Goal: Transaction & Acquisition: Purchase product/service

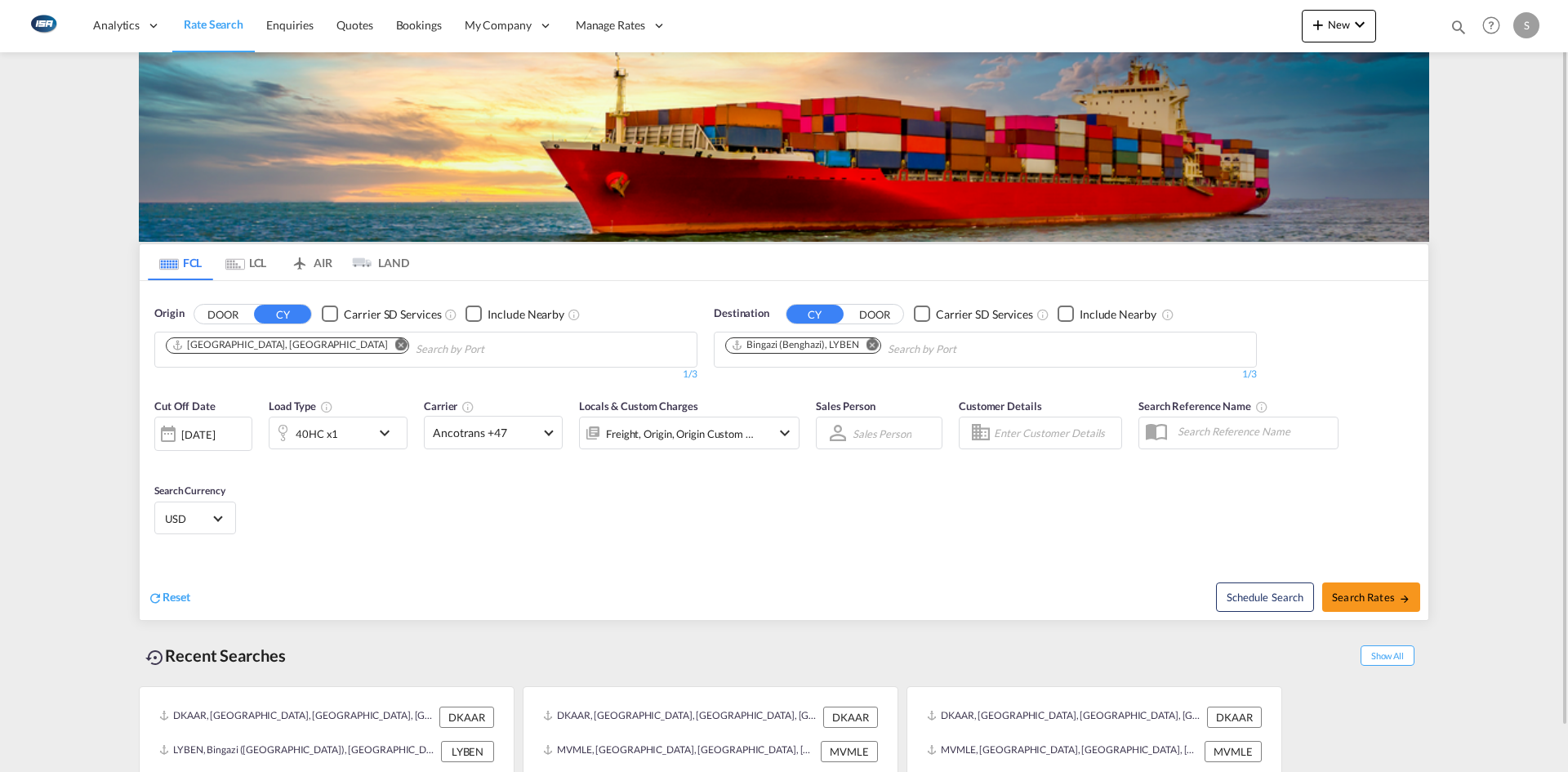
click at [384, 342] on button "Remove" at bounding box center [396, 347] width 25 height 17
click at [298, 346] on input "Chips input." at bounding box center [243, 350] width 155 height 27
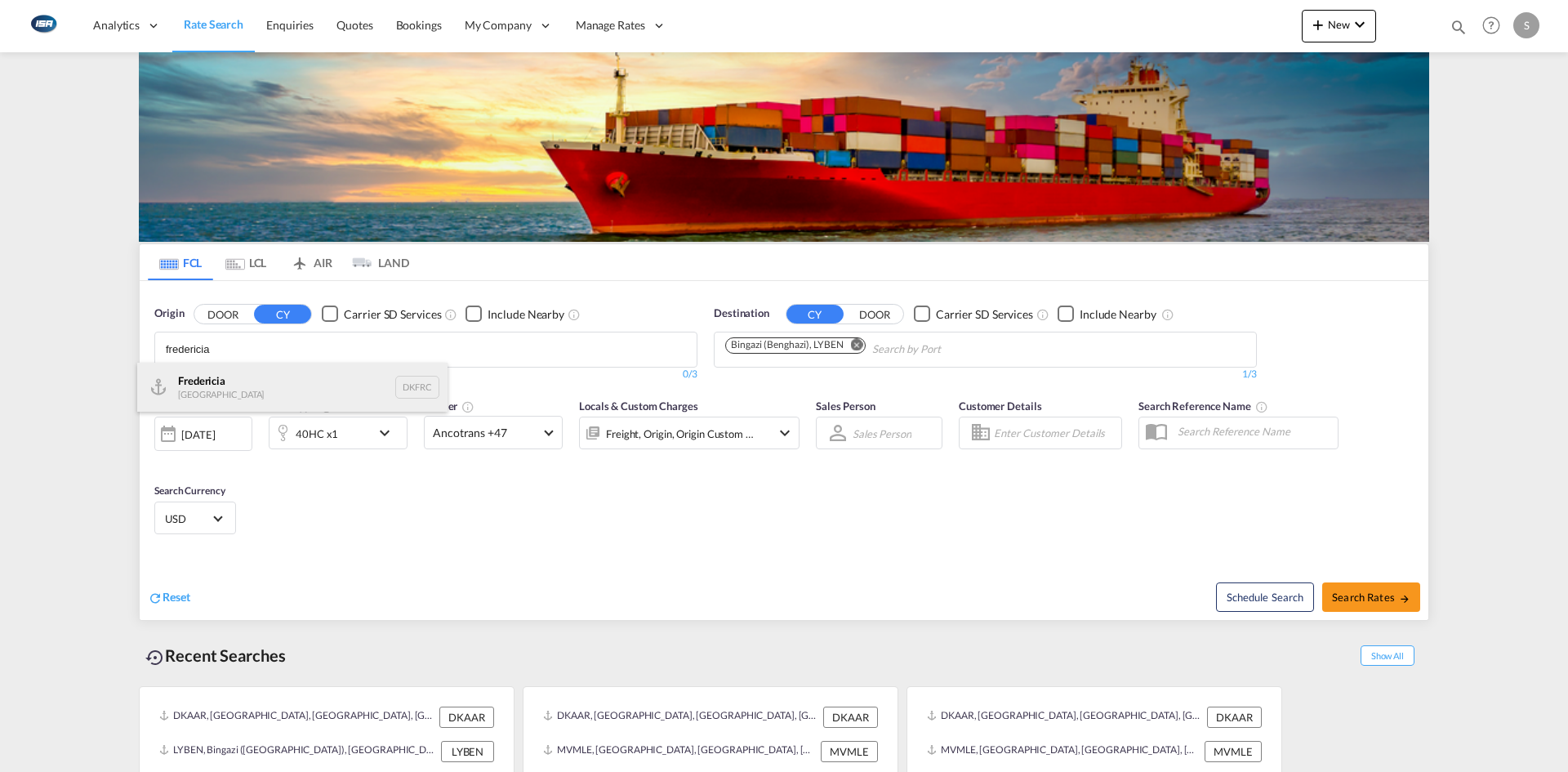
type input "fredericia"
click at [240, 381] on div "Fredericia [GEOGRAPHIC_DATA] DKFRC" at bounding box center [292, 386] width 310 height 49
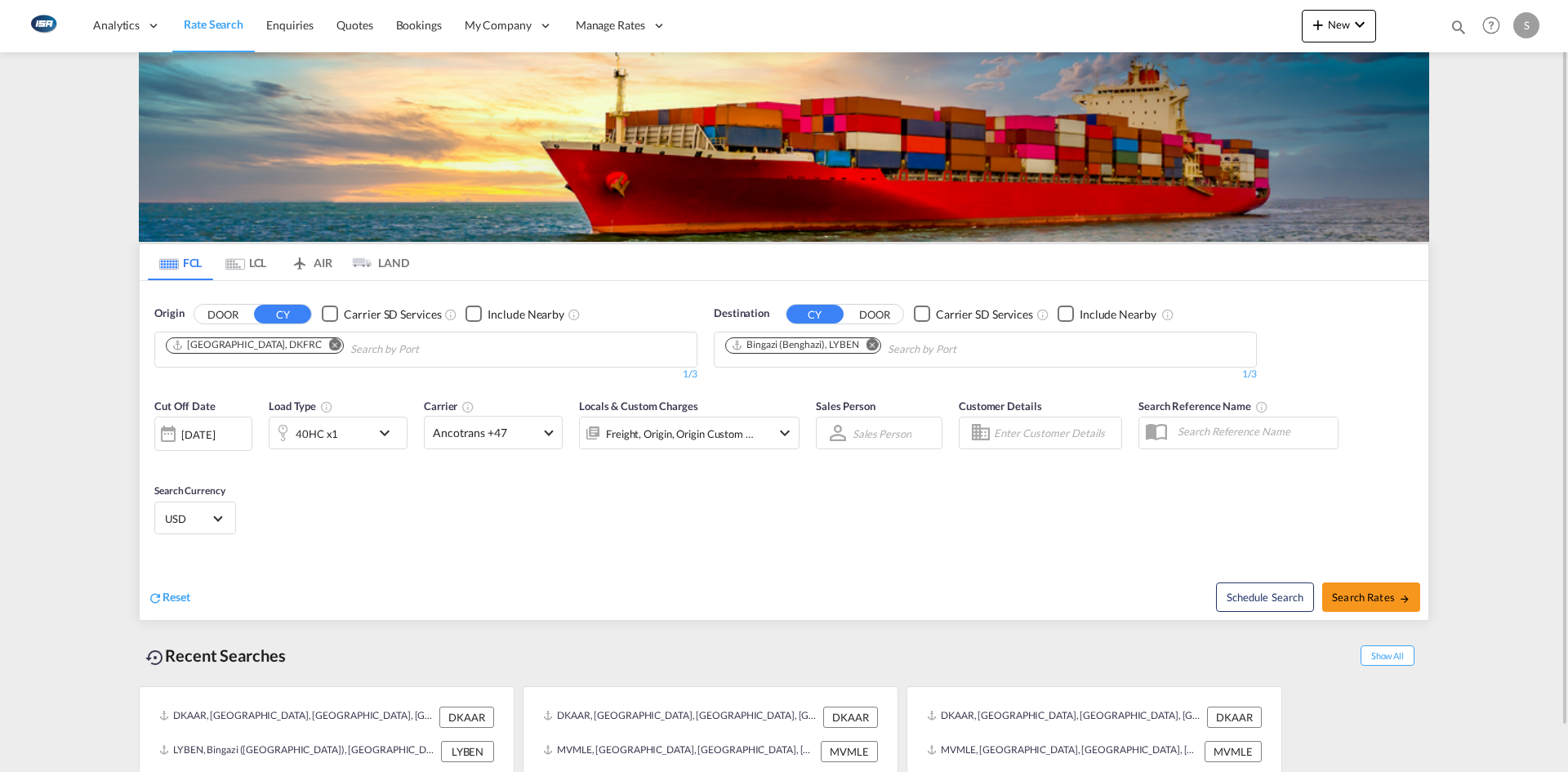
click at [873, 344] on md-icon "Remove" at bounding box center [872, 344] width 12 height 12
click at [821, 344] on input "Chips input." at bounding box center [802, 350] width 155 height 27
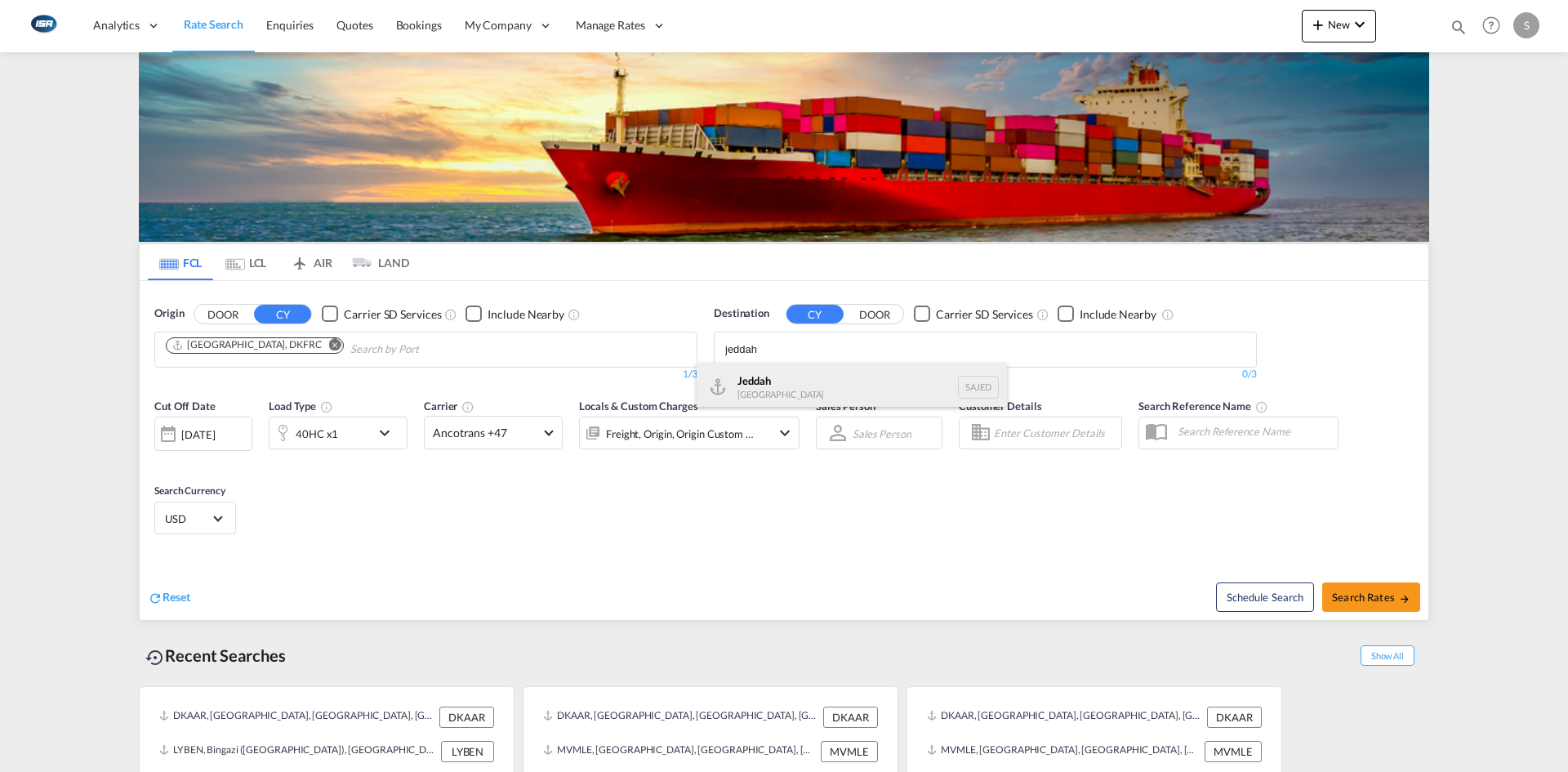
type input "jeddah"
click at [809, 378] on div "Jeddah [GEOGRAPHIC_DATA] SAJED" at bounding box center [852, 386] width 310 height 49
click at [382, 431] on md-icon "icon-chevron-down" at bounding box center [388, 433] width 27 height 20
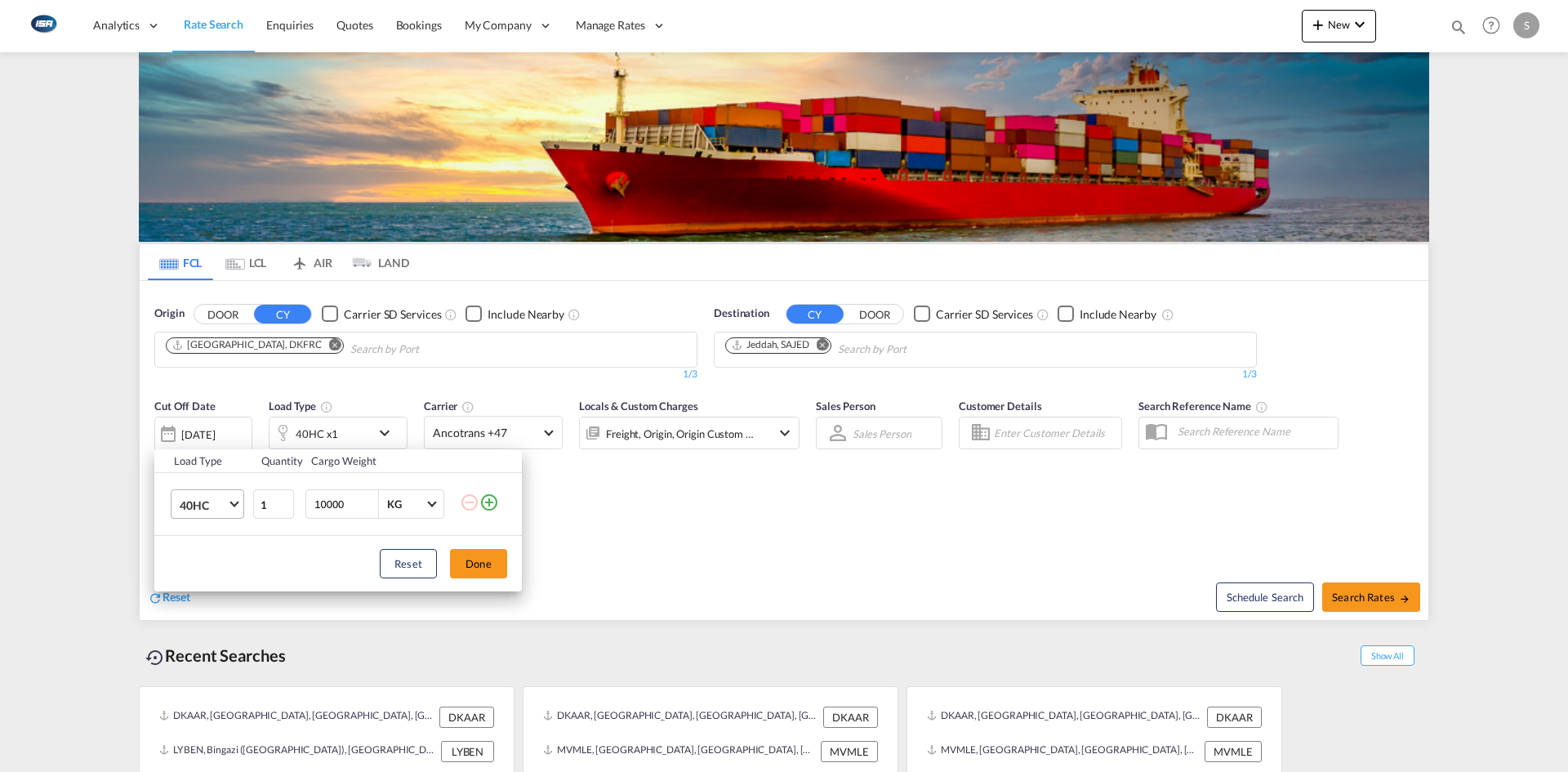
click at [231, 501] on span "Choose: \a40HC" at bounding box center [234, 503] width 9 height 9
click at [208, 430] on md-option "20GP" at bounding box center [222, 425] width 111 height 39
click at [479, 561] on button "Done" at bounding box center [478, 563] width 57 height 29
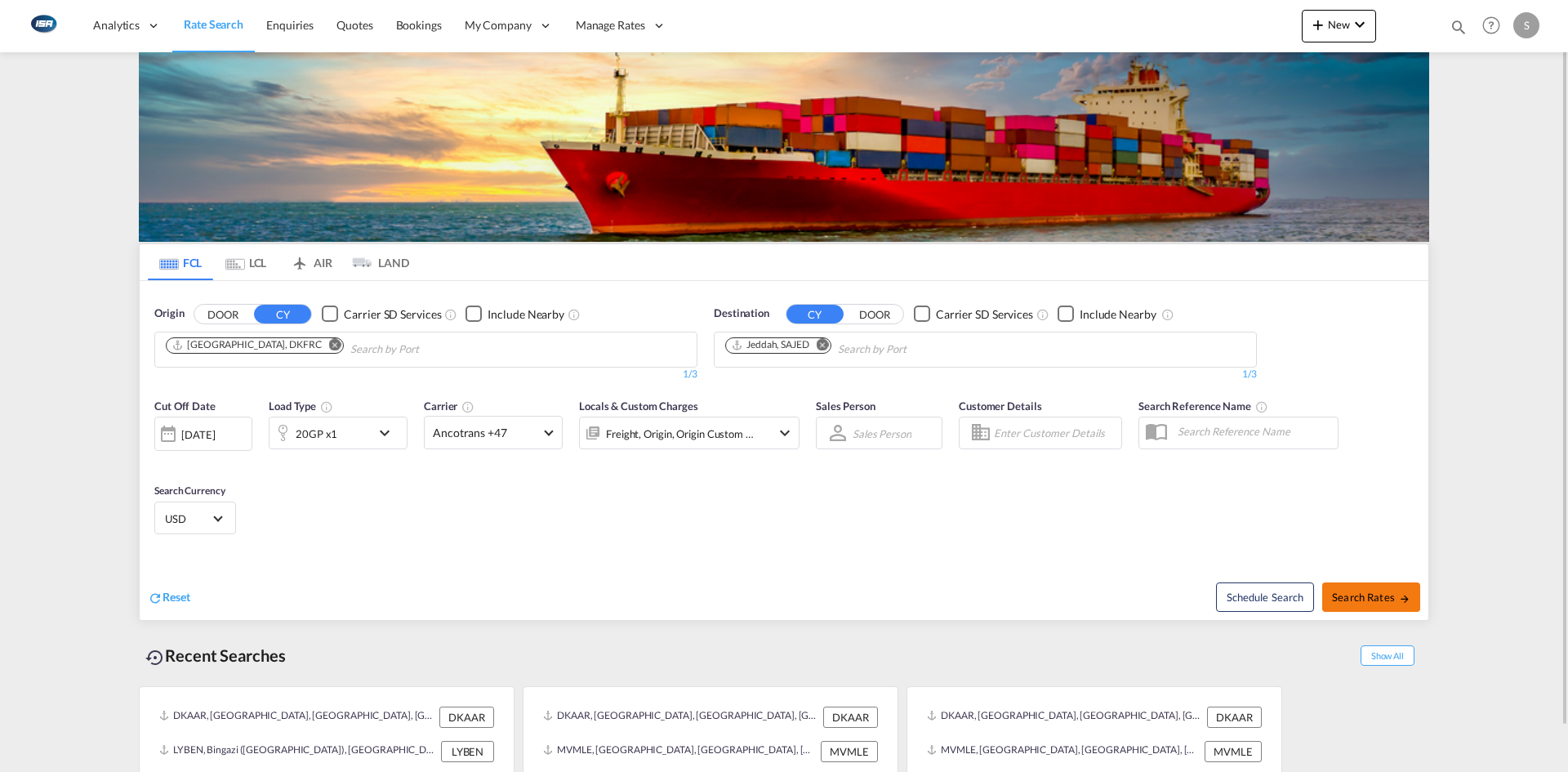
click at [1366, 600] on span "Search Rates" at bounding box center [1371, 597] width 79 height 13
type input "DKFRC to SAJED / [DATE]"
